Goal: Task Accomplishment & Management: Manage account settings

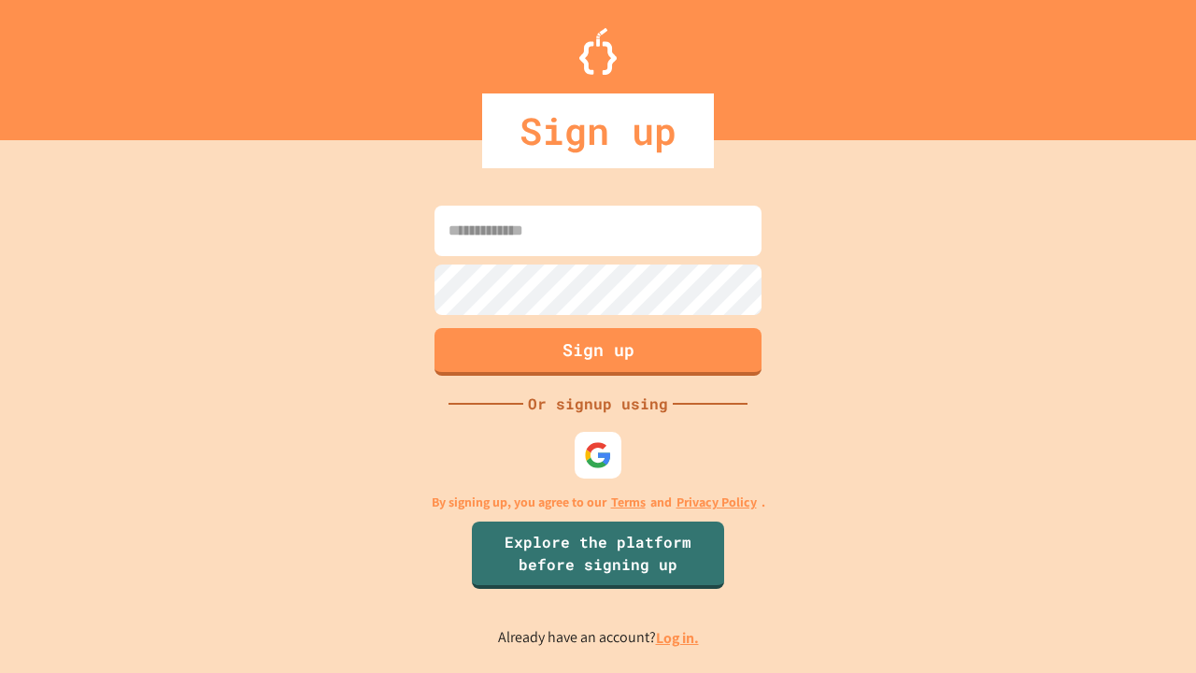
click at [679, 637] on link "Log in." at bounding box center [677, 638] width 43 height 20
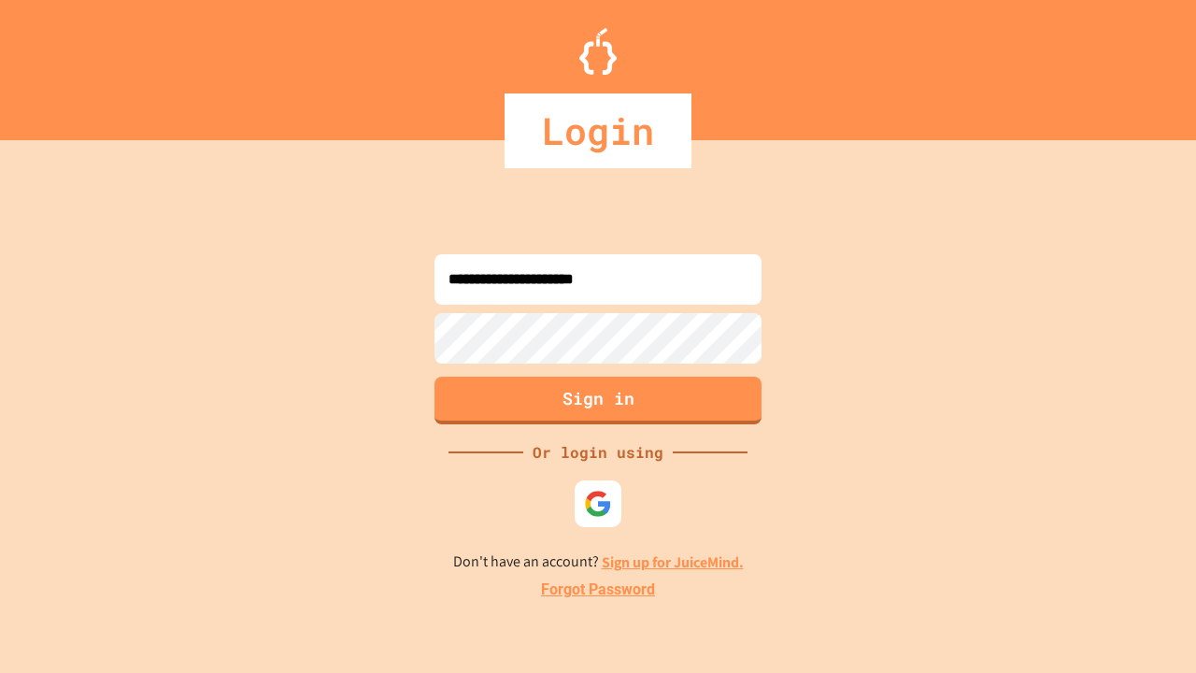
type input "**********"
